Goal: Information Seeking & Learning: Learn about a topic

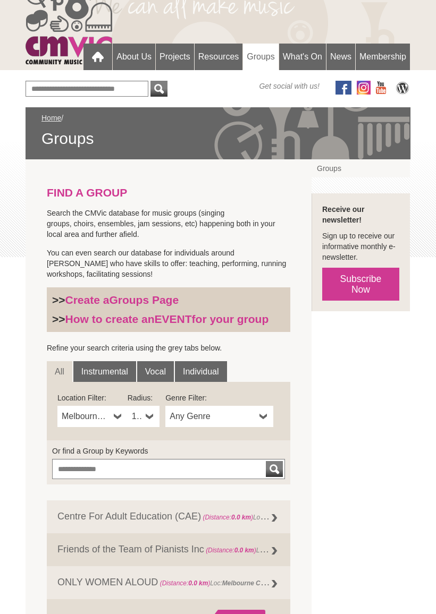
scroll to position [60, 0]
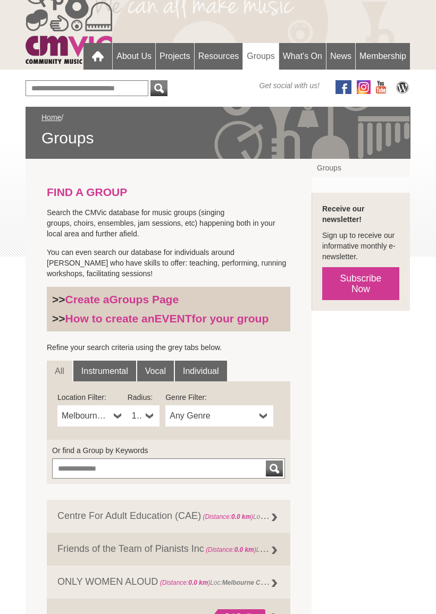
click at [156, 376] on link "Vocal" at bounding box center [155, 371] width 37 height 21
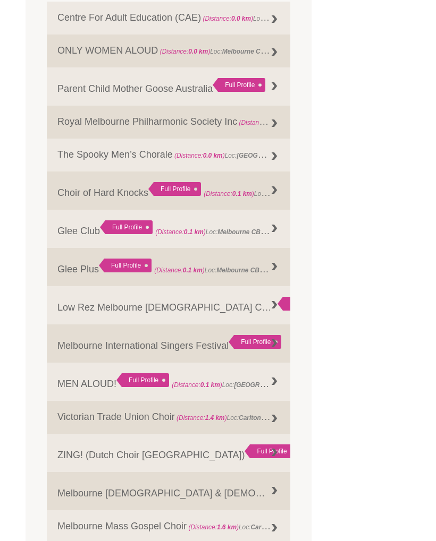
scroll to position [550, 0]
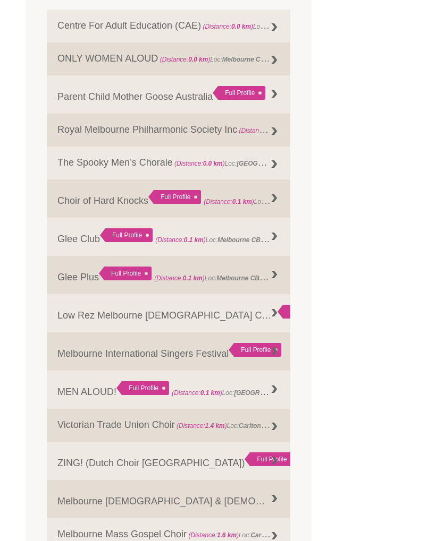
click at [272, 243] on div at bounding box center [274, 236] width 21 height 21
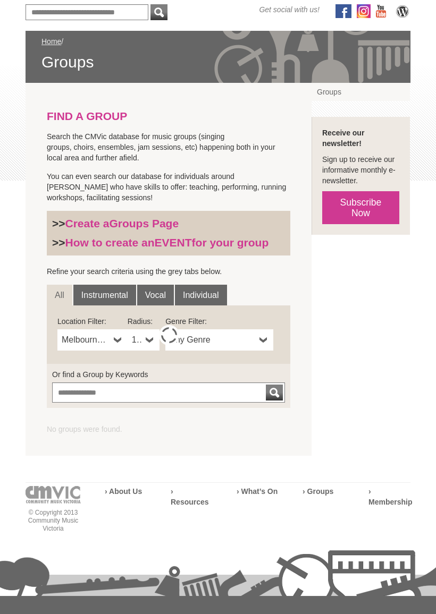
scroll to position [138, 0]
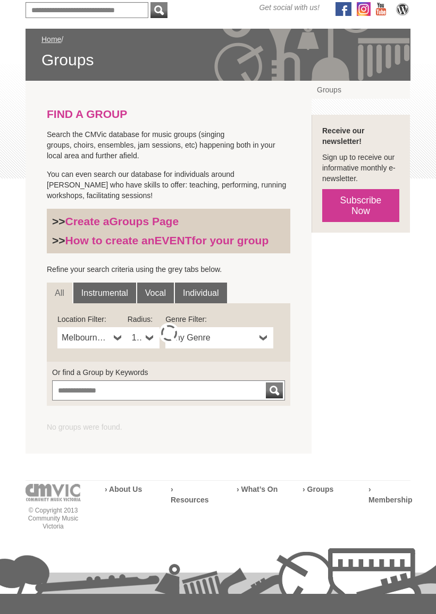
click at [155, 293] on link "Vocal" at bounding box center [155, 293] width 37 height 21
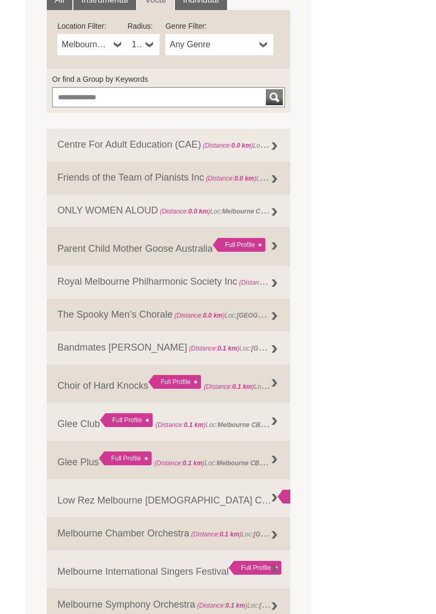
scroll to position [431, 0]
click at [268, 462] on div at bounding box center [274, 460] width 21 height 21
